Goal: Transaction & Acquisition: Purchase product/service

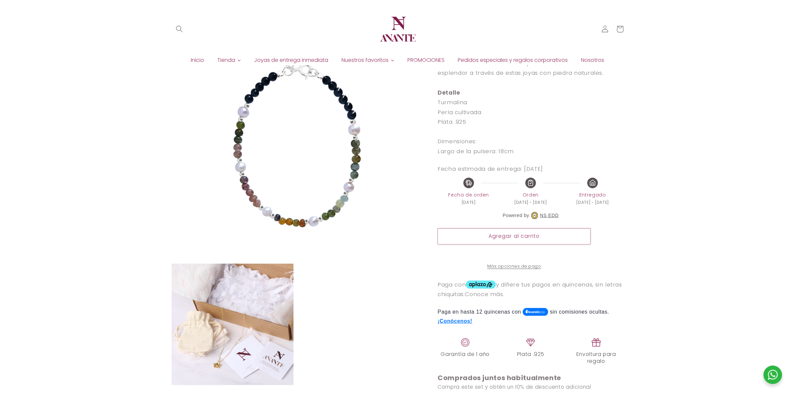
scroll to position [108, 0]
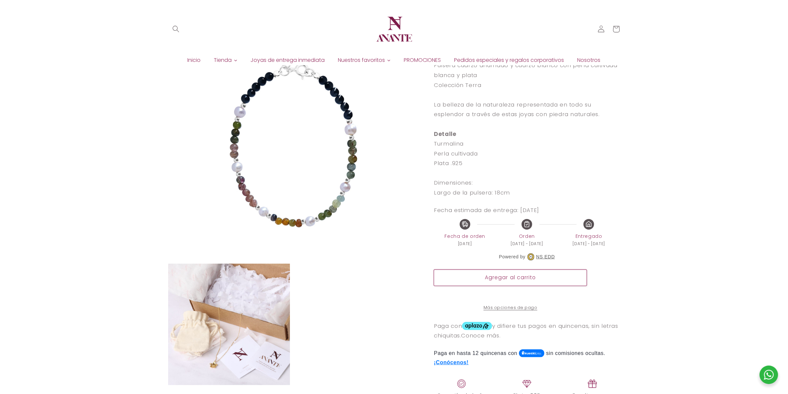
click at [510, 281] on button "Agregar al carrito" at bounding box center [510, 278] width 153 height 16
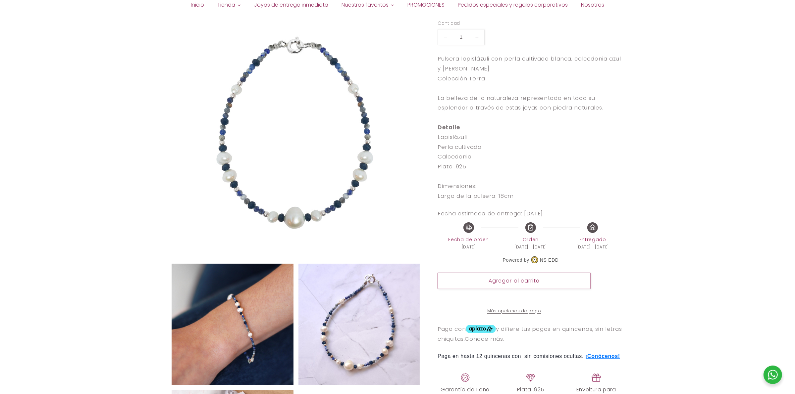
scroll to position [124, 0]
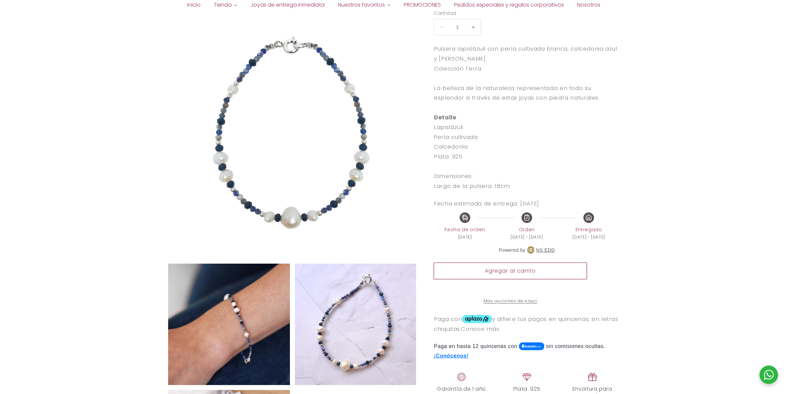
click at [520, 275] on button "Agregar al carrito" at bounding box center [510, 271] width 153 height 16
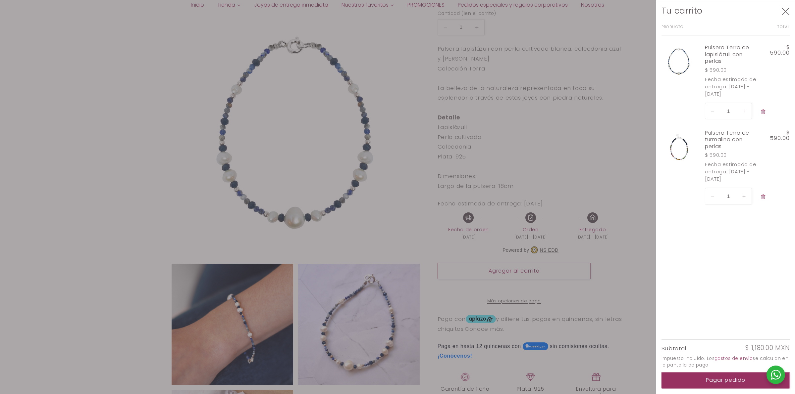
click at [631, 315] on button "Pagar pedido" at bounding box center [725, 381] width 128 height 16
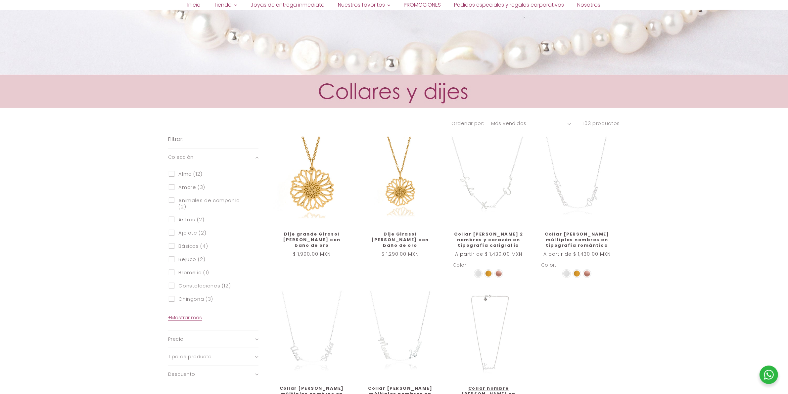
scroll to position [370, 0]
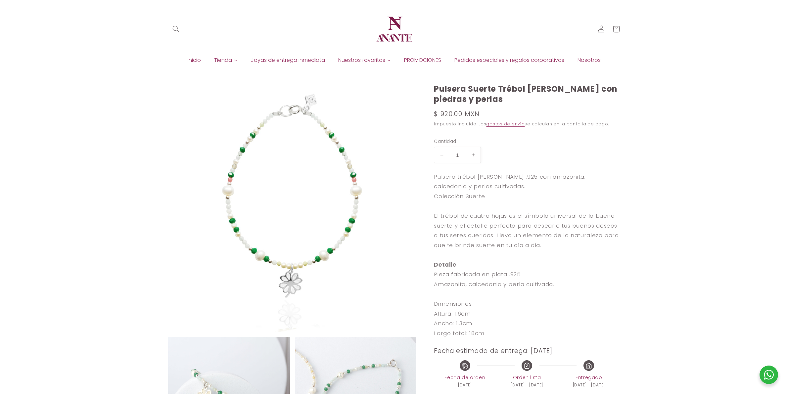
scroll to position [66, 0]
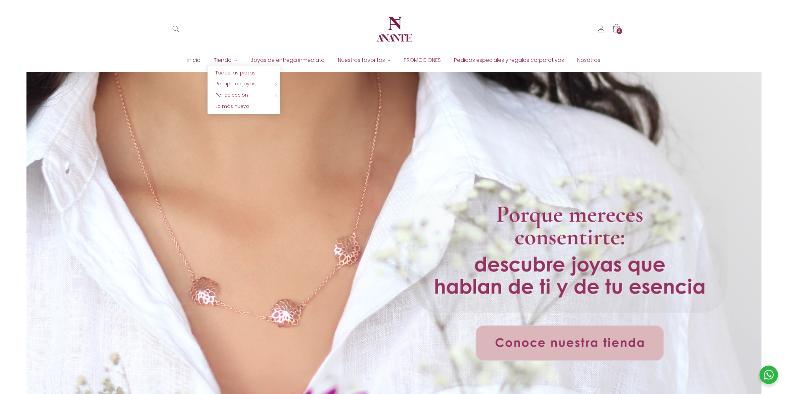
click at [233, 62] on link "Tienda" at bounding box center [226, 60] width 37 height 10
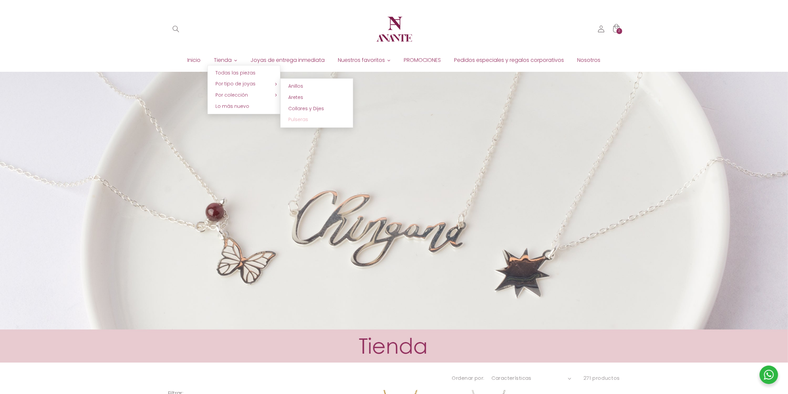
click at [305, 117] on span "Pulseras" at bounding box center [299, 119] width 20 height 7
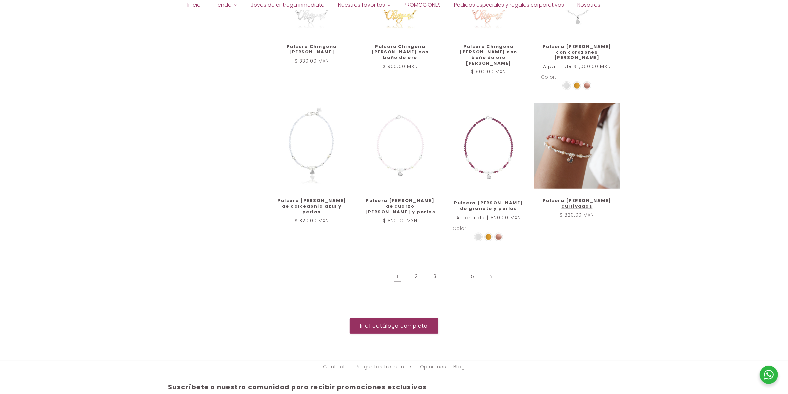
scroll to position [772, 0]
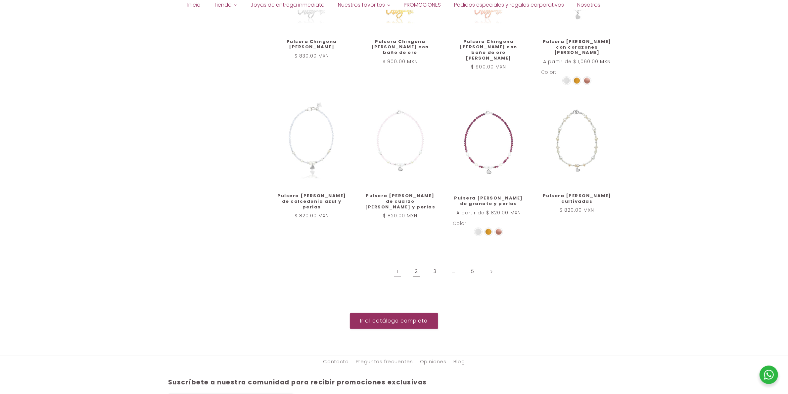
click at [417, 266] on link "2" at bounding box center [416, 271] width 15 height 15
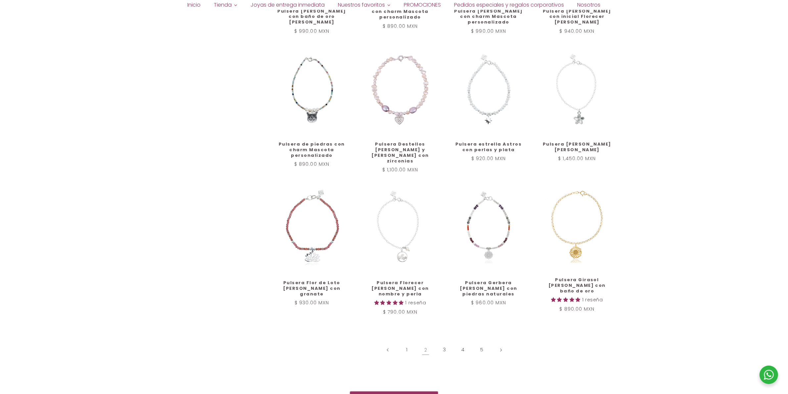
scroll to position [714, 0]
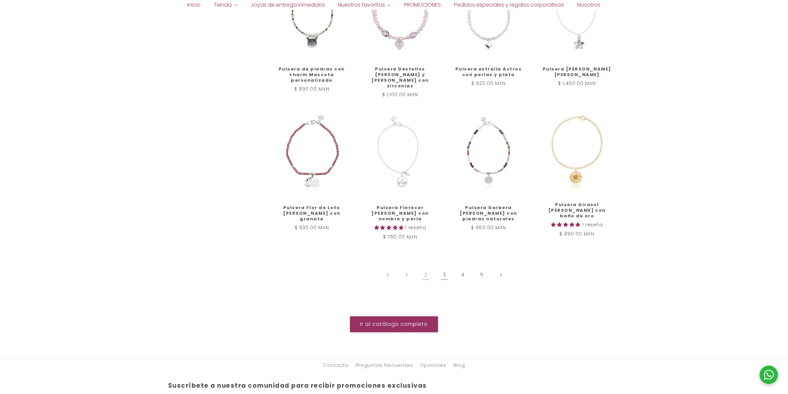
click at [447, 273] on link "3" at bounding box center [444, 275] width 15 height 15
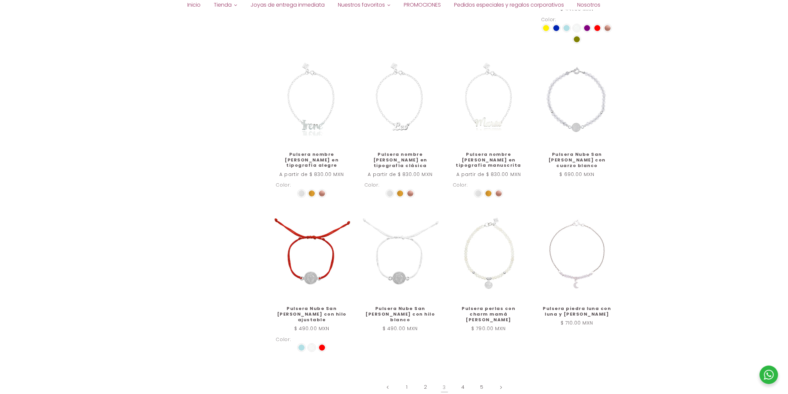
scroll to position [755, 0]
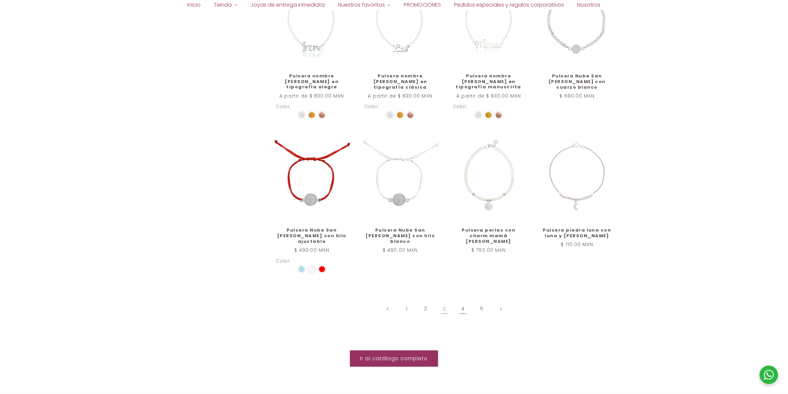
click at [466, 302] on link "4" at bounding box center [463, 309] width 15 height 15
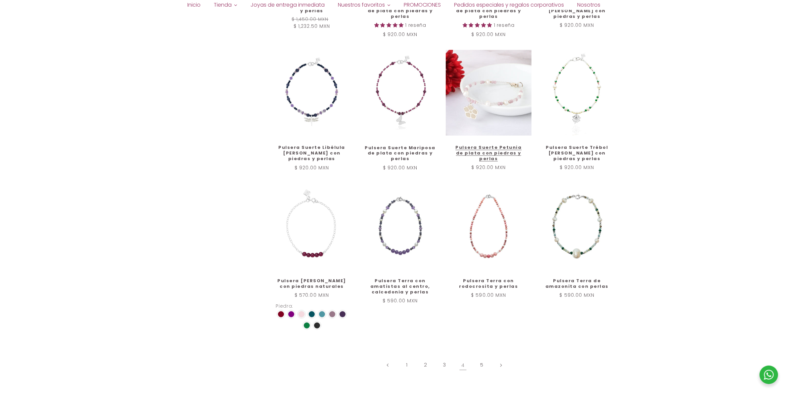
scroll to position [670, 0]
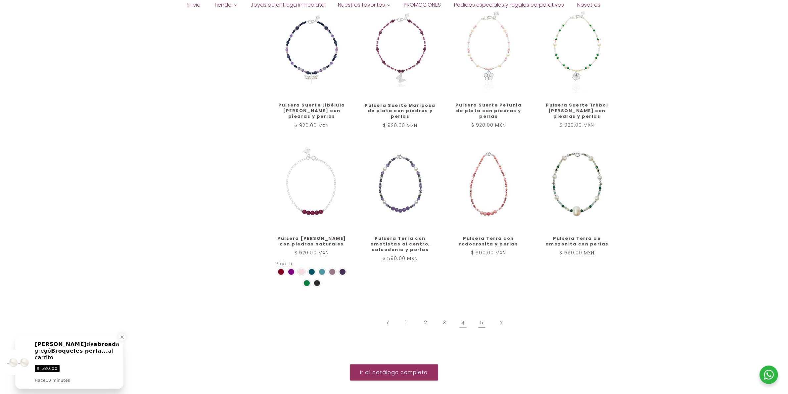
click at [480, 317] on link "5" at bounding box center [482, 323] width 15 height 15
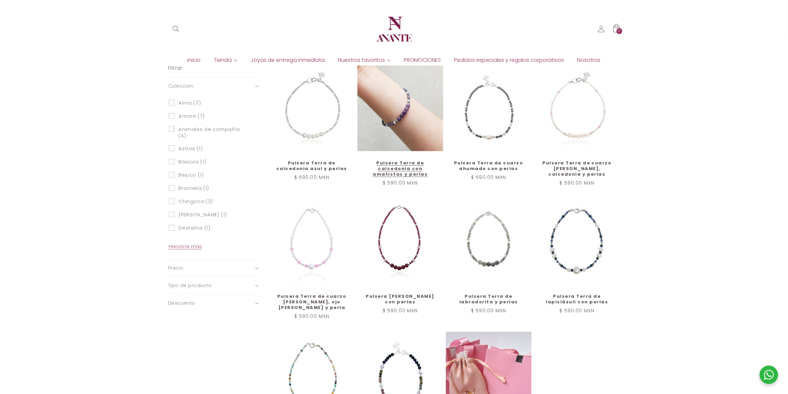
scroll to position [324, 0]
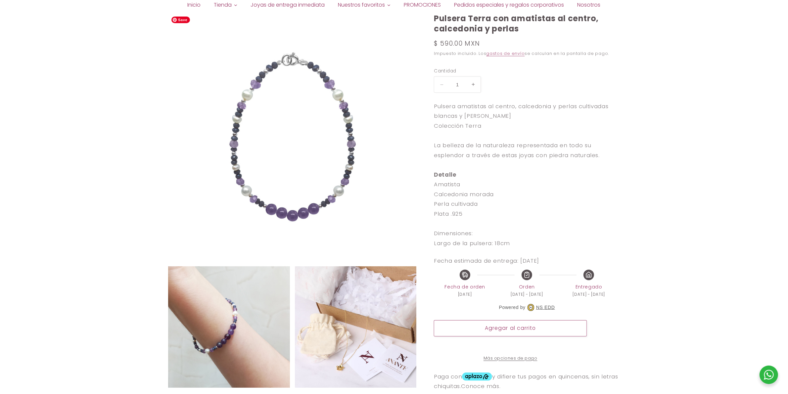
scroll to position [83, 0]
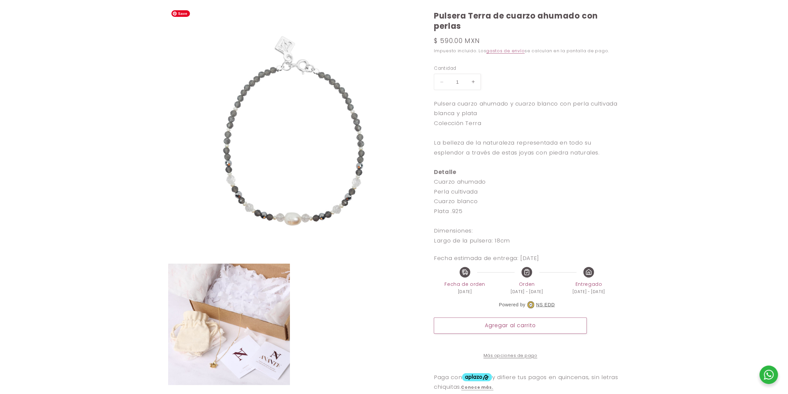
scroll to position [83, 0]
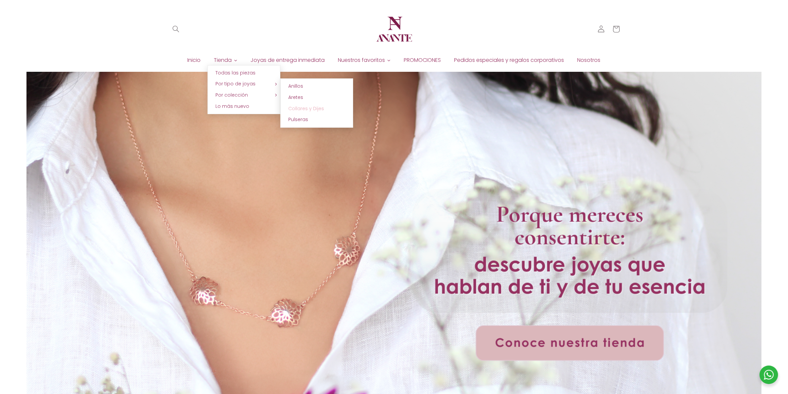
click at [294, 106] on span "Collares y Dijes" at bounding box center [307, 108] width 36 height 7
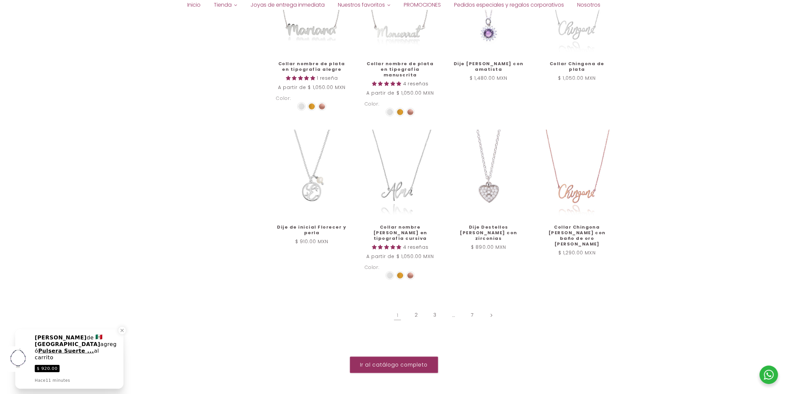
scroll to position [753, 0]
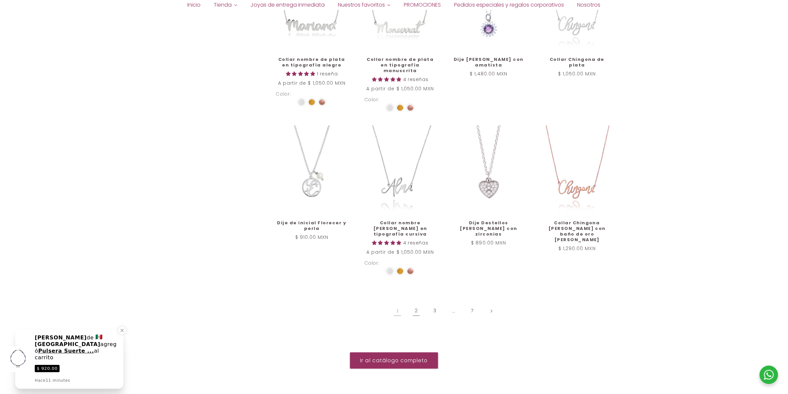
click at [419, 305] on link "2" at bounding box center [416, 311] width 15 height 15
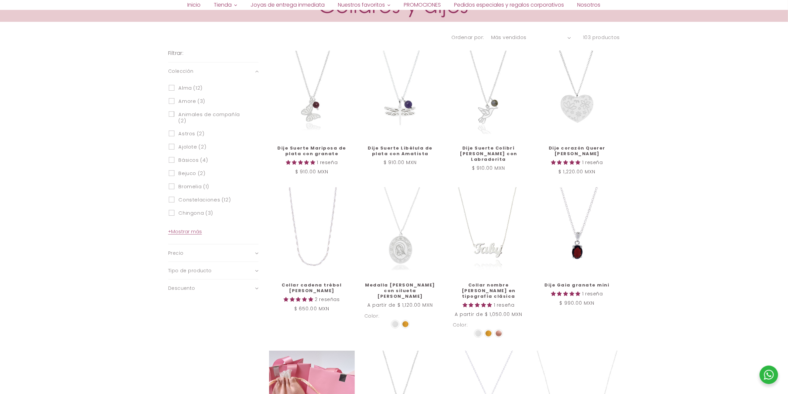
scroll to position [589, 0]
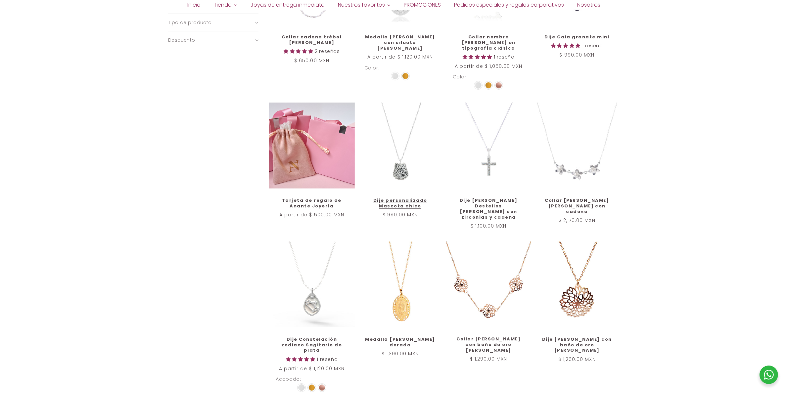
click at [400, 198] on link "Dije personalizado Mascota chico" at bounding box center [401, 203] width 72 height 11
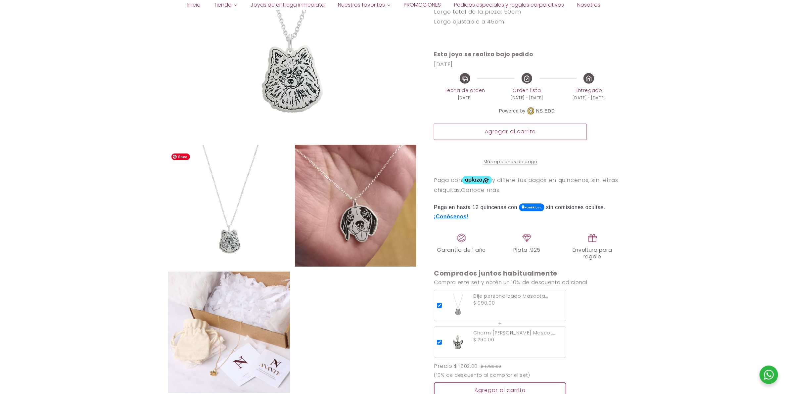
scroll to position [373, 0]
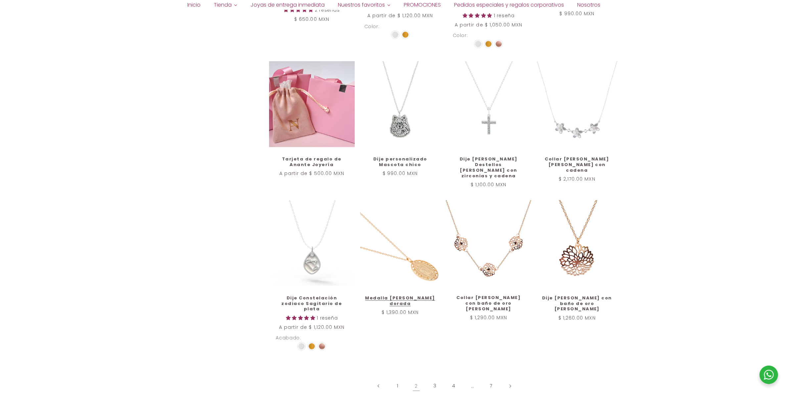
scroll to position [631, 0]
click at [436, 379] on link "3" at bounding box center [435, 386] width 15 height 15
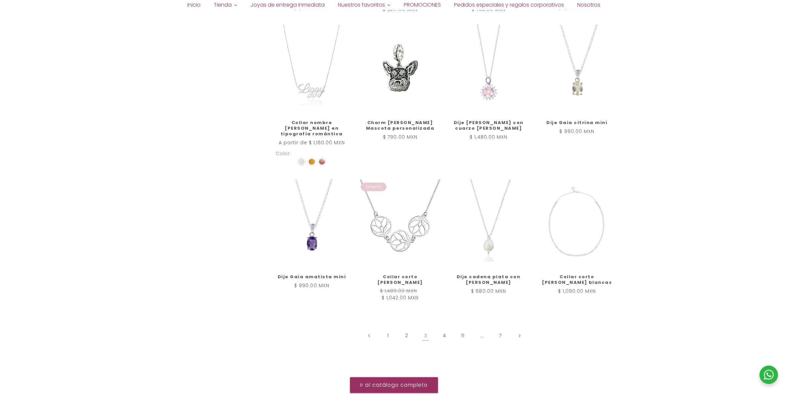
scroll to position [631, 0]
click at [446, 329] on link "4" at bounding box center [444, 335] width 15 height 15
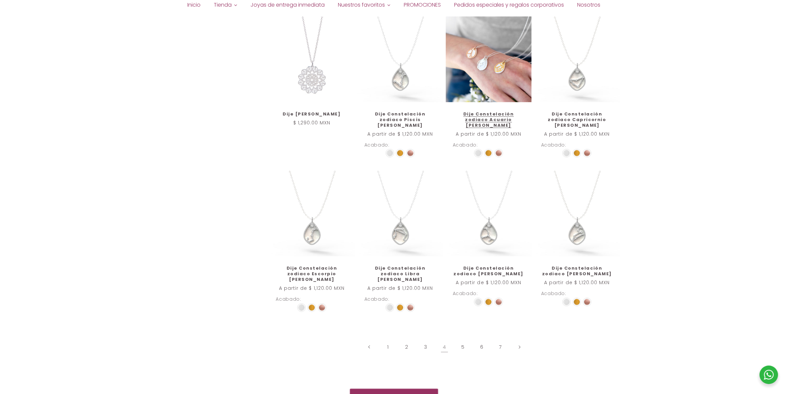
scroll to position [670, 0]
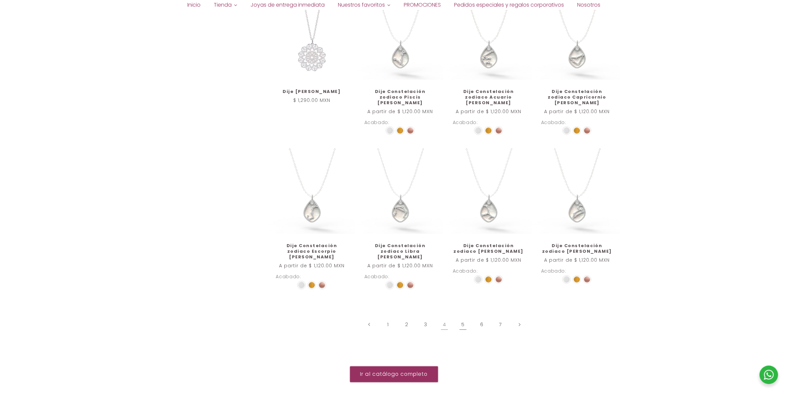
click at [468, 317] on link "5" at bounding box center [463, 324] width 15 height 15
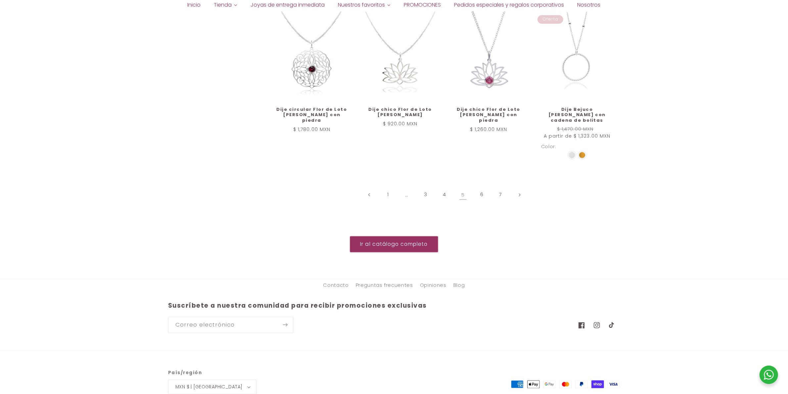
scroll to position [835, 0]
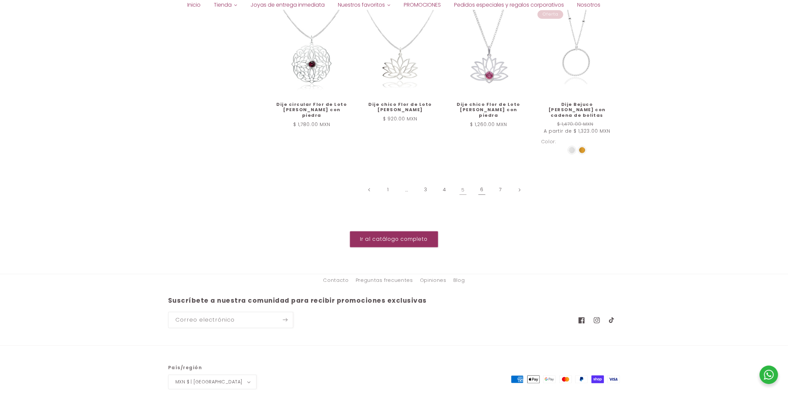
click at [484, 182] on link "6" at bounding box center [482, 189] width 15 height 15
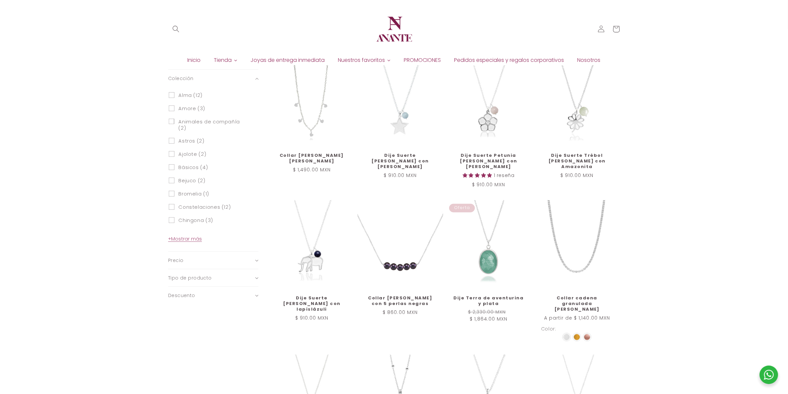
scroll to position [256, 0]
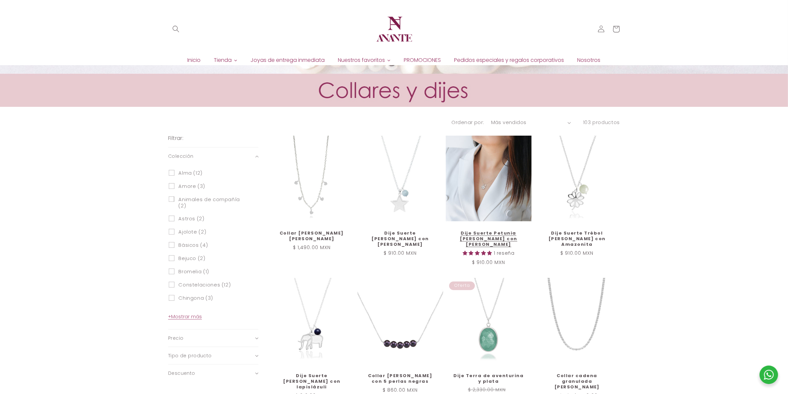
click at [471, 231] on link "Dije Suerte Petunia [PERSON_NAME] con [PERSON_NAME]" at bounding box center [489, 239] width 72 height 17
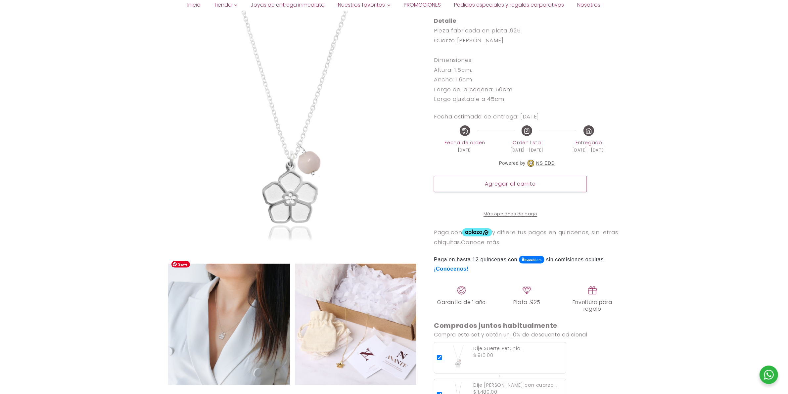
scroll to position [373, 0]
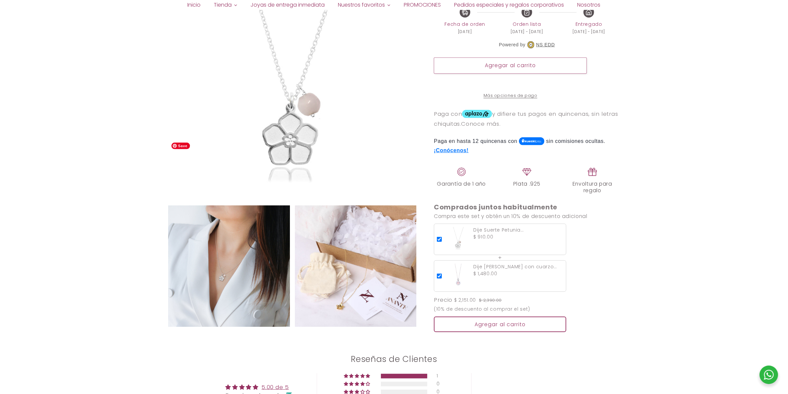
click at [244, 281] on img at bounding box center [229, 267] width 122 height 122
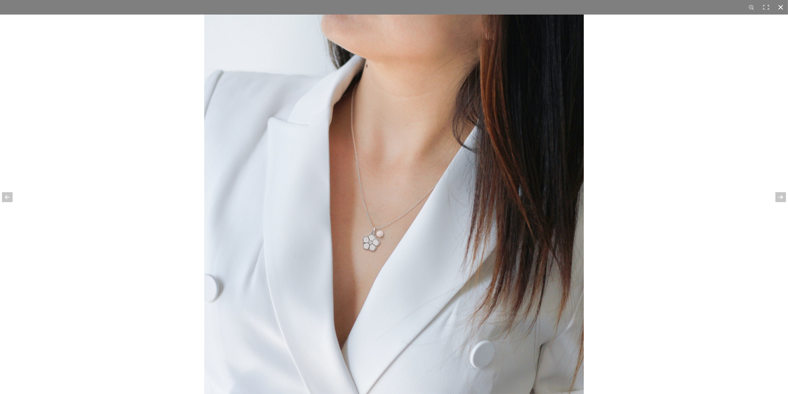
click at [785, 10] on div at bounding box center [781, 7] width 15 height 15
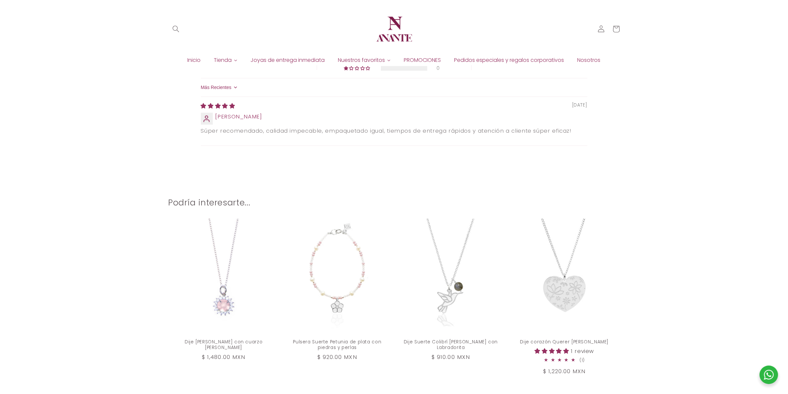
scroll to position [497, 0]
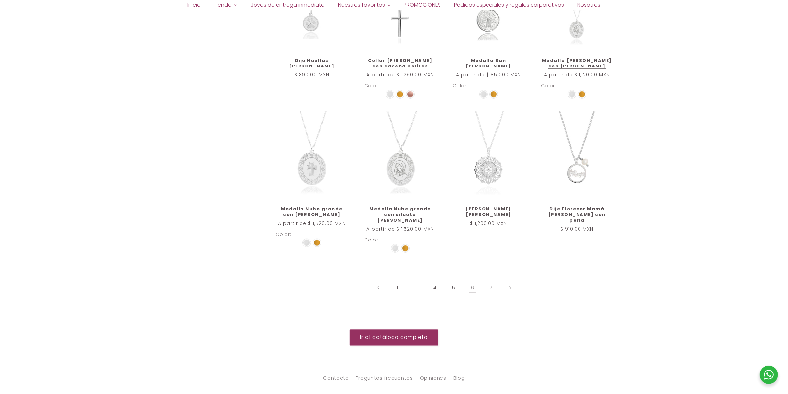
scroll to position [731, 0]
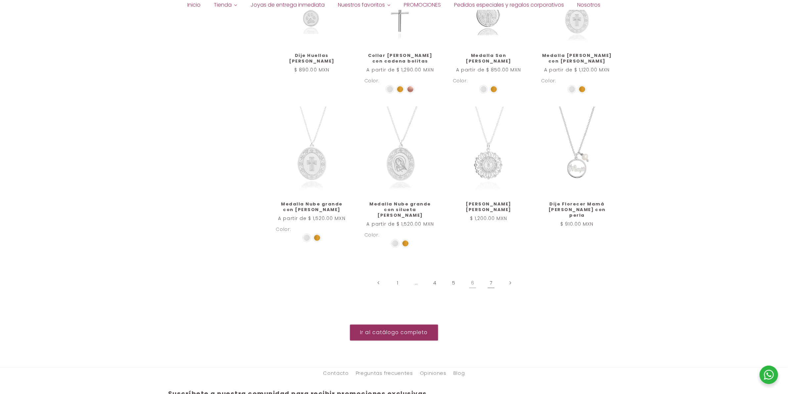
click at [487, 276] on link "7" at bounding box center [491, 283] width 15 height 15
